Goal: Information Seeking & Learning: Learn about a topic

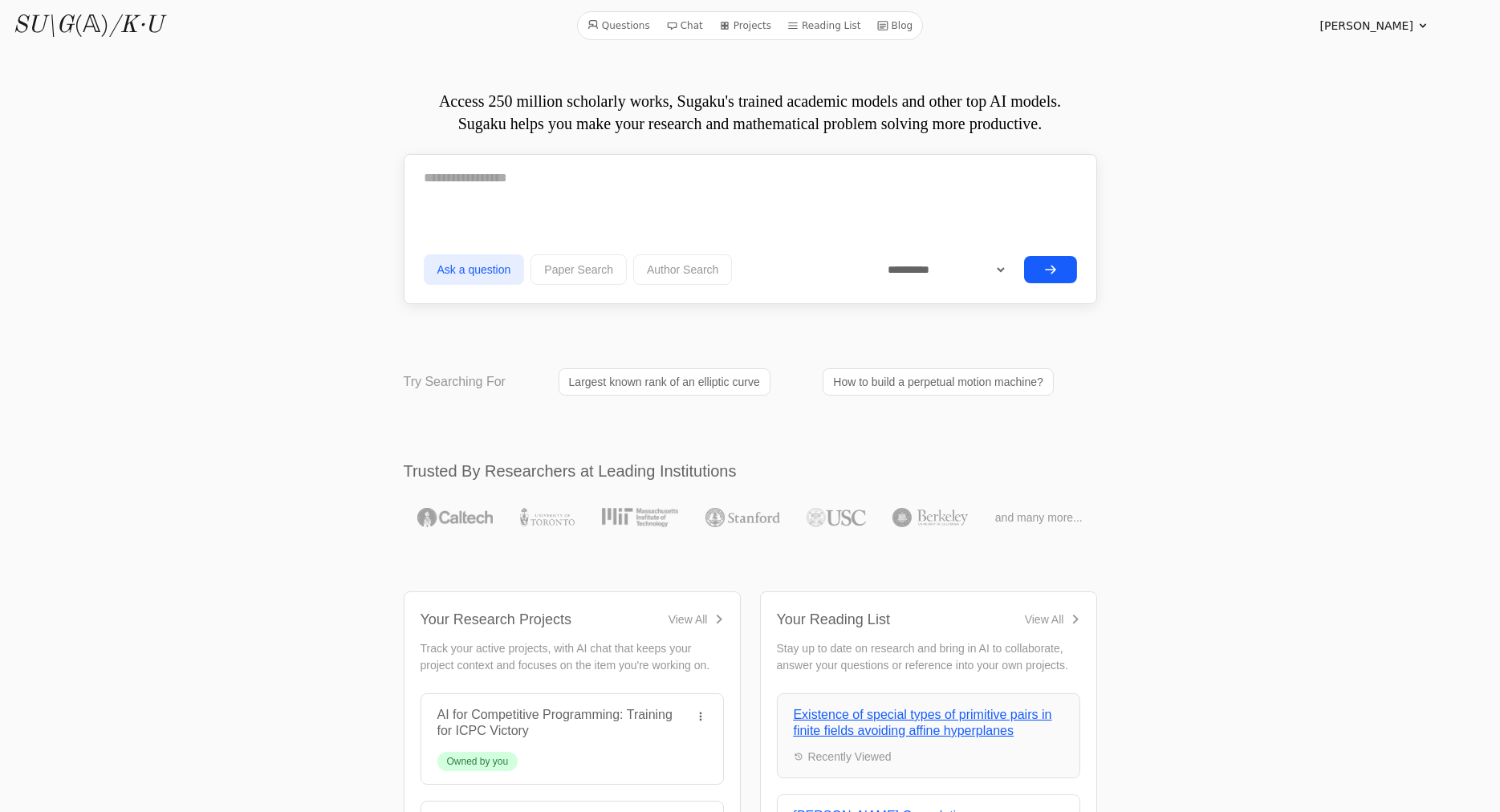
click at [879, 23] on icon at bounding box center [883, 25] width 11 height 11
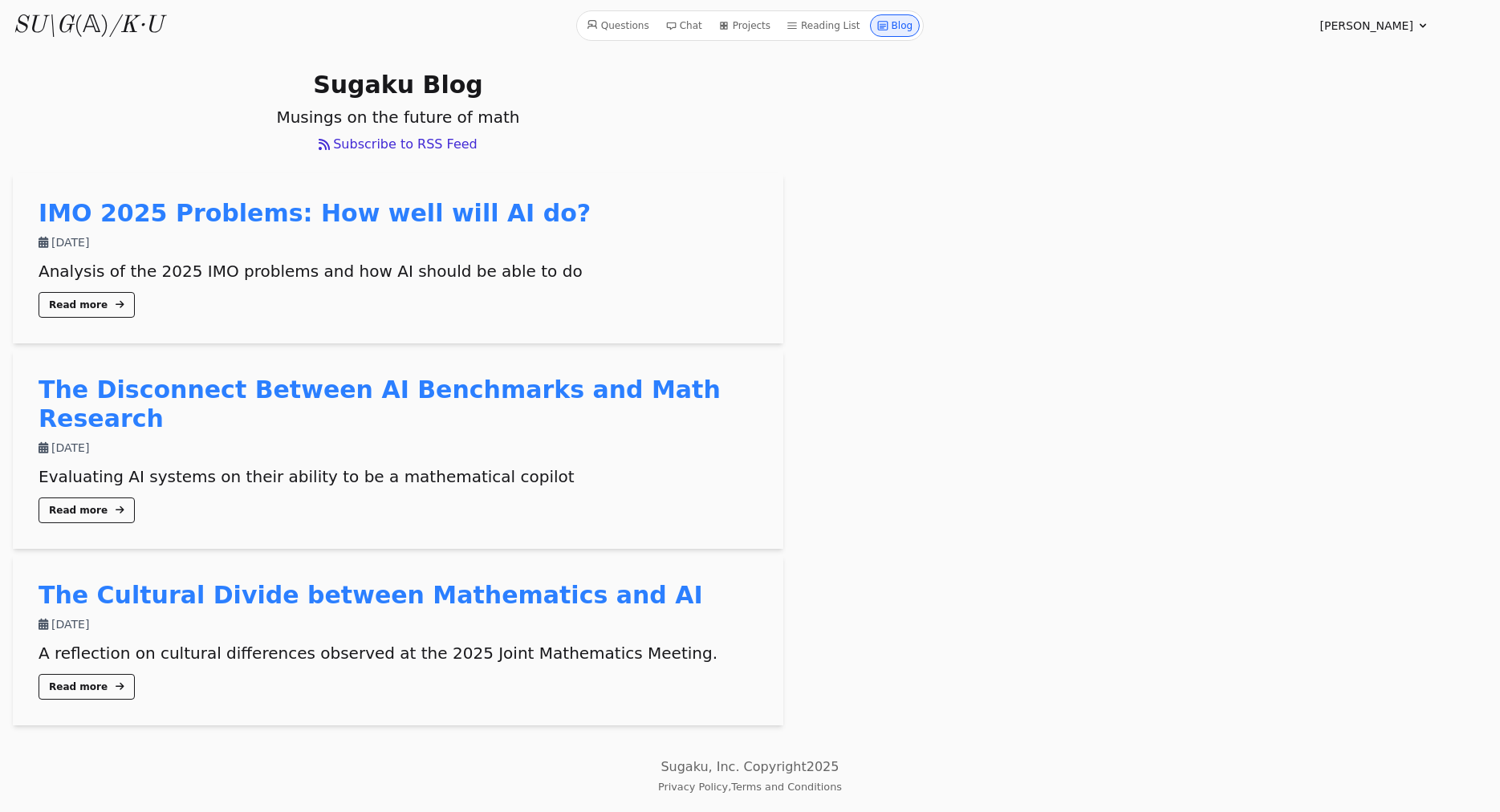
click at [508, 398] on link "The Disconnect Between AI Benchmarks and Math Research" at bounding box center [379, 404] width 682 height 57
